Goal: Communication & Community: Share content

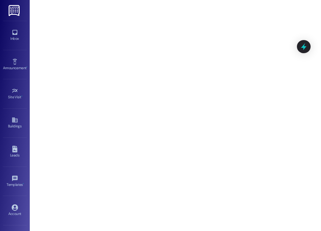
click at [16, 39] on div "Inbox" at bounding box center [15, 39] width 30 height 6
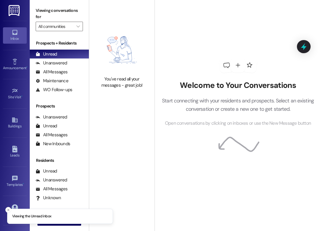
click at [57, 69] on div "All Messages" at bounding box center [52, 72] width 32 height 6
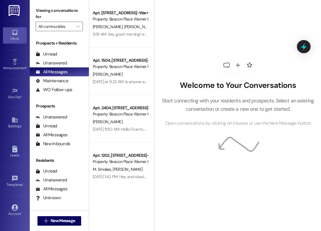
click at [121, 36] on div "9:19 AM: hey, good morning! wondering if anyone got the messages, calls, or mai…" at bounding box center [204, 34] width 223 height 5
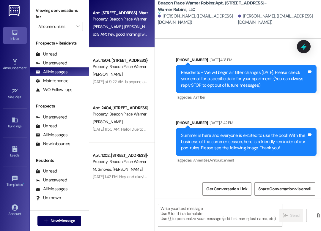
click at [118, 67] on div "Property: Beacon Place Warner Robins" at bounding box center [120, 67] width 55 height 6
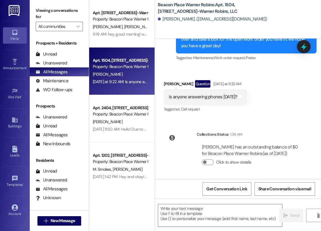
scroll to position [8559, 0]
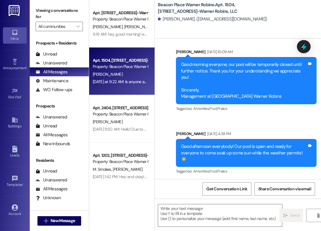
click at [13, 66] on div "Announcement •" at bounding box center [15, 68] width 30 height 6
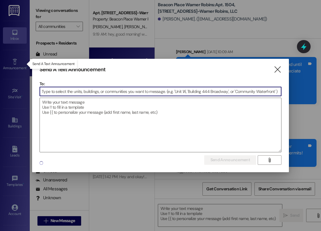
click at [79, 88] on input at bounding box center [160, 91] width 241 height 9
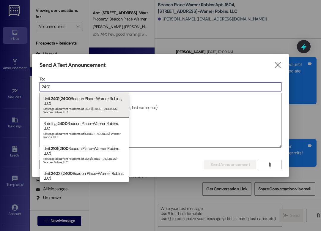
type input "2401"
click at [80, 101] on div "Unit: 2401 ( [GEOGRAPHIC_DATA]-Warner Robins, LLC) Message all current resident…" at bounding box center [84, 105] width 89 height 25
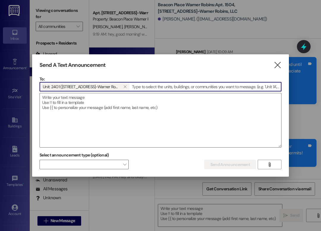
click at [93, 109] on textarea at bounding box center [160, 120] width 241 height 54
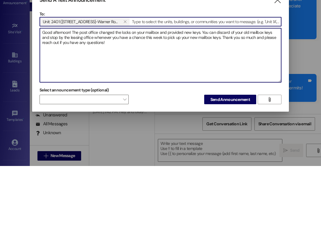
click at [112, 93] on textarea "Good afternoon! The post office changed the locks on your mailbox and provided …" at bounding box center [160, 120] width 241 height 54
click at [104, 93] on textarea "Good afternoon! The post office changed the locks on your mailbox and provided …" at bounding box center [160, 120] width 241 height 54
click at [103, 93] on textarea "Good afternoon! The post office changed the locks on your mailbox and provided …" at bounding box center [160, 120] width 241 height 54
click at [141, 93] on textarea "Good afternoon! The post office changed the locks on your mailbox and provided …" at bounding box center [160, 120] width 241 height 54
type textarea "Good afternoon! The post office changed the locks on your mailbox and provided …"
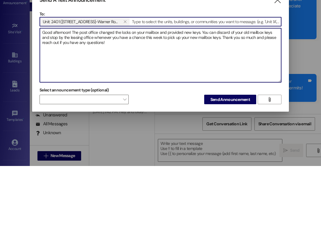
click at [239, 162] on span "Send Announcement" at bounding box center [231, 165] width 40 height 6
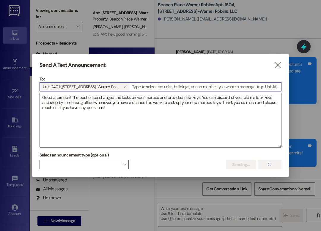
click at [188, 87] on input at bounding box center [205, 86] width 151 height 9
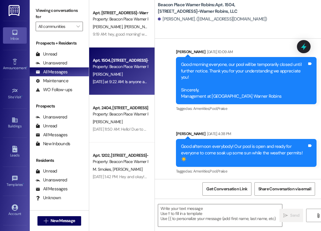
click at [62, 134] on div "All Messages" at bounding box center [52, 135] width 32 height 6
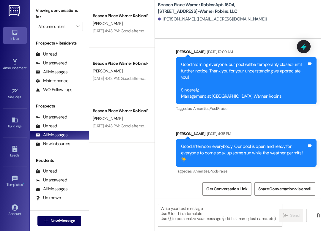
click at [68, 73] on div "All Messages (undefined)" at bounding box center [59, 72] width 59 height 9
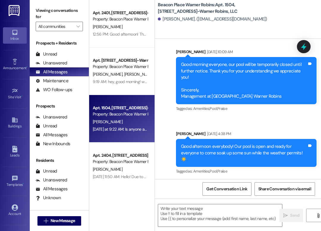
click at [128, 30] on div "[PERSON_NAME]" at bounding box center [120, 26] width 56 height 7
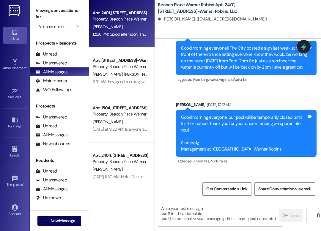
scroll to position [12455, 0]
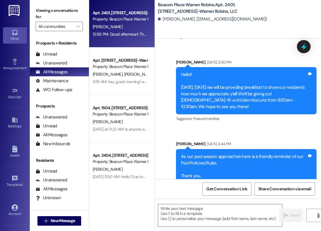
click at [15, 64] on icon at bounding box center [15, 62] width 7 height 7
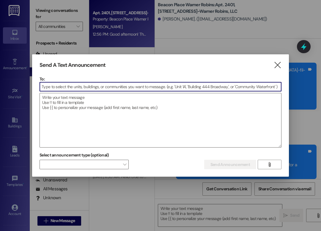
scroll to position [13250, 0]
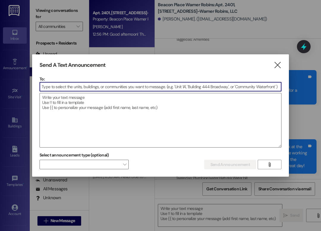
click at [106, 88] on input at bounding box center [160, 86] width 241 height 9
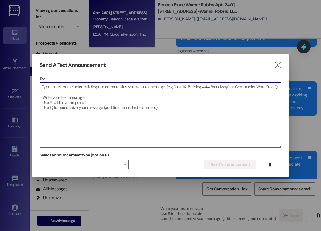
scroll to position [13366, 0]
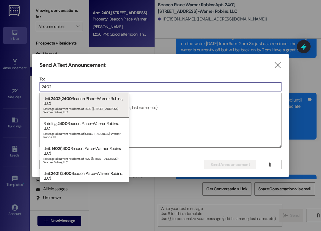
type input "2402"
click at [98, 98] on div "Unit: 2402 ( [GEOGRAPHIC_DATA]-Warner Robins, LLC) Message all current resident…" at bounding box center [84, 105] width 89 height 25
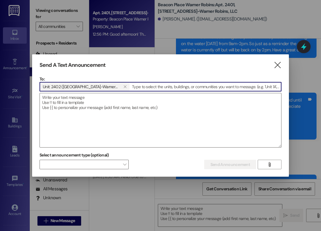
click at [154, 86] on input at bounding box center [205, 86] width 151 height 9
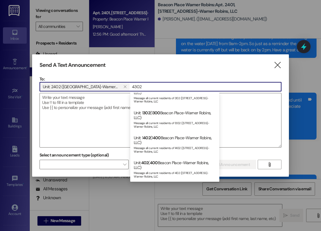
scroll to position [36, 0]
type input "4"
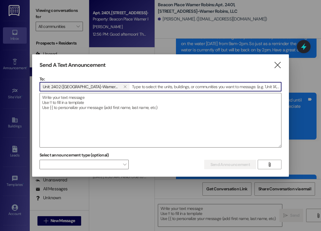
click at [184, 102] on textarea at bounding box center [160, 120] width 241 height 54
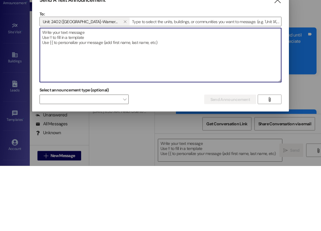
click at [60, 93] on textarea at bounding box center [160, 120] width 241 height 54
paste textarea "Good afternoon! The post office changed the locks on your mailbox and provided …"
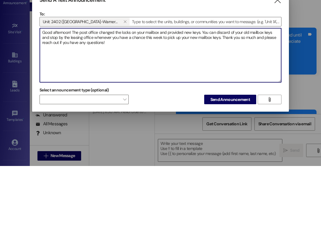
type textarea "Good afternoon! The post office changed the locks on your mailbox and provided …"
click at [238, 162] on span "Send Announcement" at bounding box center [231, 165] width 40 height 6
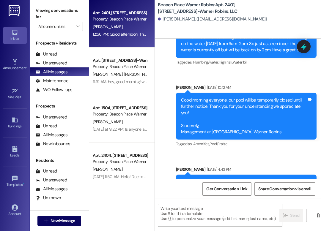
click at [15, 63] on icon at bounding box center [15, 62] width 7 height 7
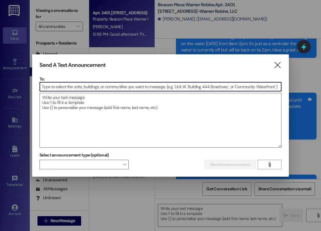
click at [131, 77] on p "To:" at bounding box center [161, 79] width 242 height 6
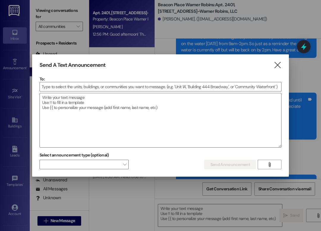
click at [133, 89] on input at bounding box center [160, 86] width 241 height 9
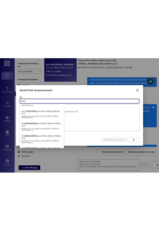
scroll to position [142, 0]
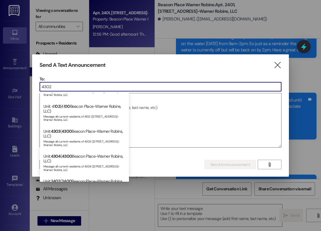
type input "4302"
click at [169, 33] on div at bounding box center [160, 115] width 321 height 231
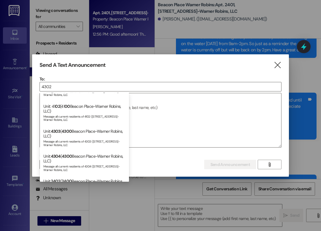
click at [274, 65] on icon "" at bounding box center [278, 65] width 8 height 6
